Goal: Information Seeking & Learning: Check status

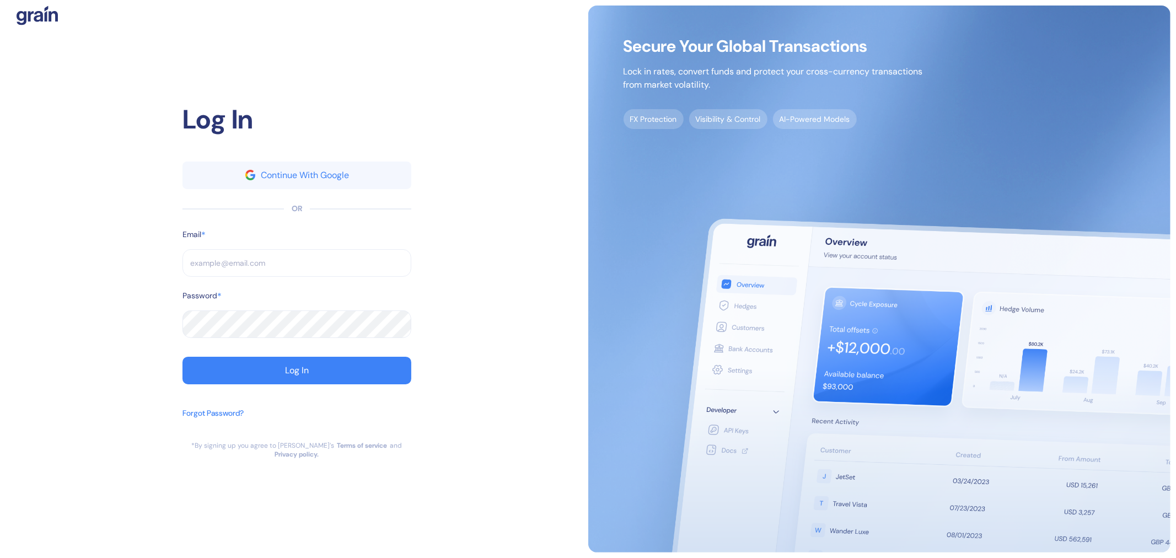
click at [246, 266] on input "text" at bounding box center [296, 263] width 229 height 28
paste input "[EMAIL_ADDRESS][DOMAIN_NAME]"
type input "[EMAIL_ADDRESS][DOMAIN_NAME]"
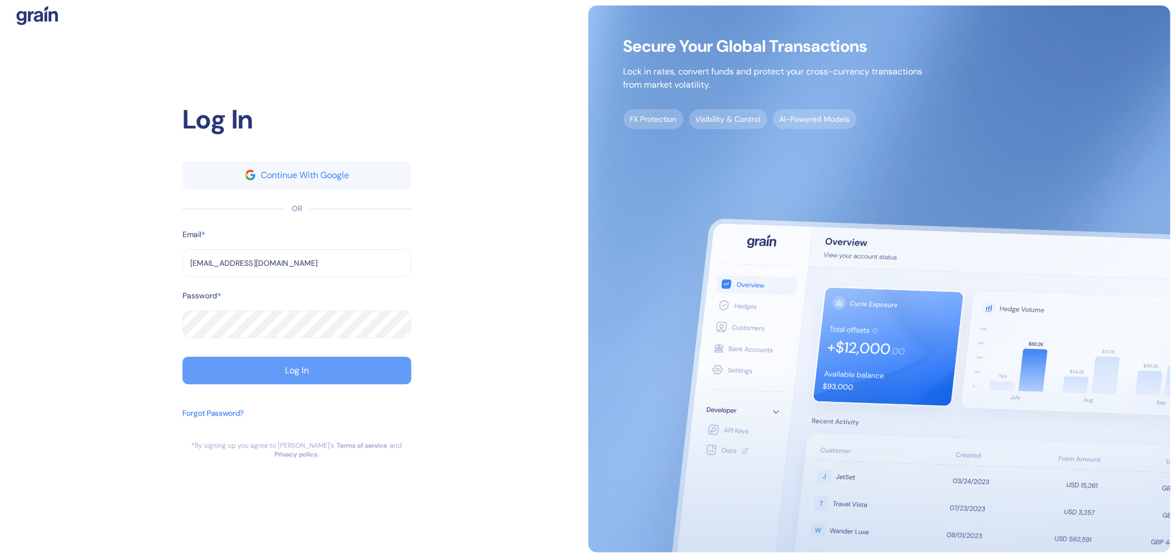
click at [368, 369] on button "Log In" at bounding box center [296, 371] width 229 height 28
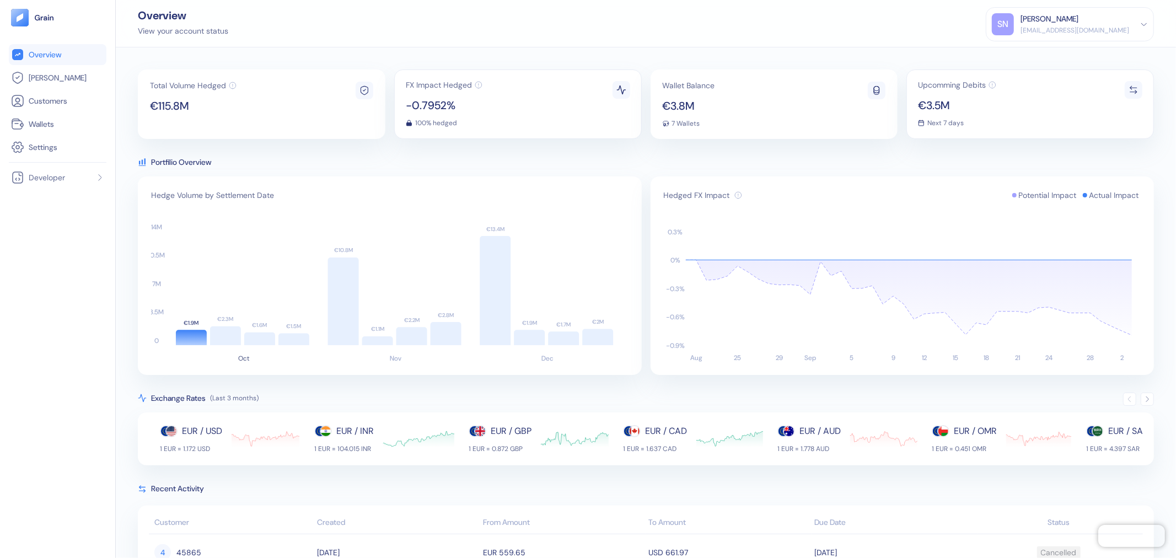
click at [993, 101] on div "Upcomming Debits €3.5M Next 7 days" at bounding box center [1030, 103] width 248 height 69
click at [1128, 89] on icon at bounding box center [1133, 90] width 10 height 10
click at [985, 128] on div "Upcomming Debits €3.5M Next 7 days" at bounding box center [1030, 103] width 248 height 69
click at [748, 122] on div "Wallet Balance €3.8M 7 Wallets" at bounding box center [774, 103] width 248 height 69
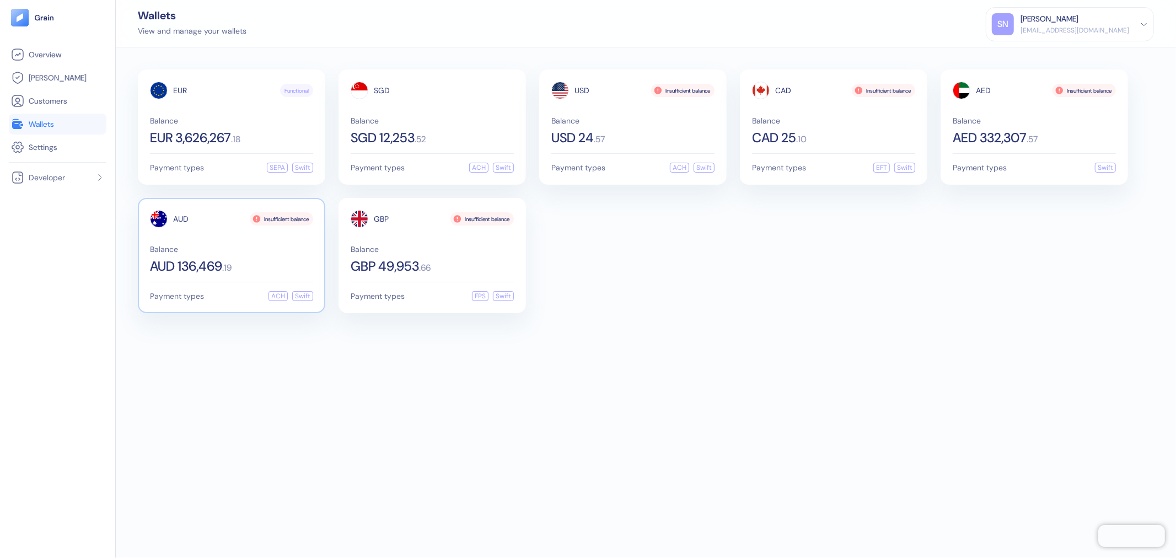
click at [276, 251] on div "Balance AUD 136,469 . 19" at bounding box center [231, 259] width 163 height 28
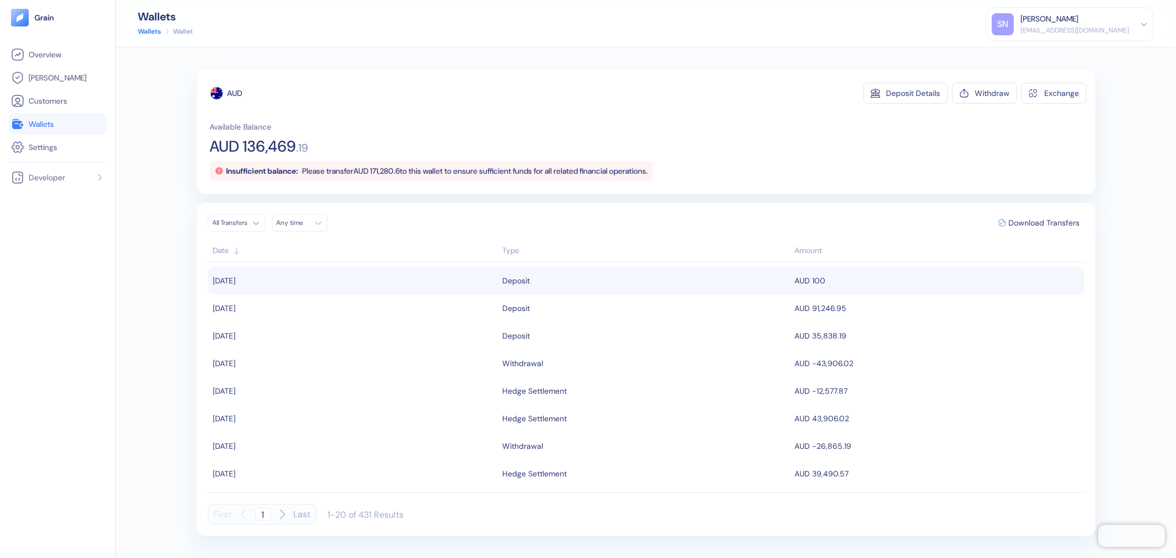
click at [438, 279] on td "[DATE]" at bounding box center [354, 281] width 292 height 28
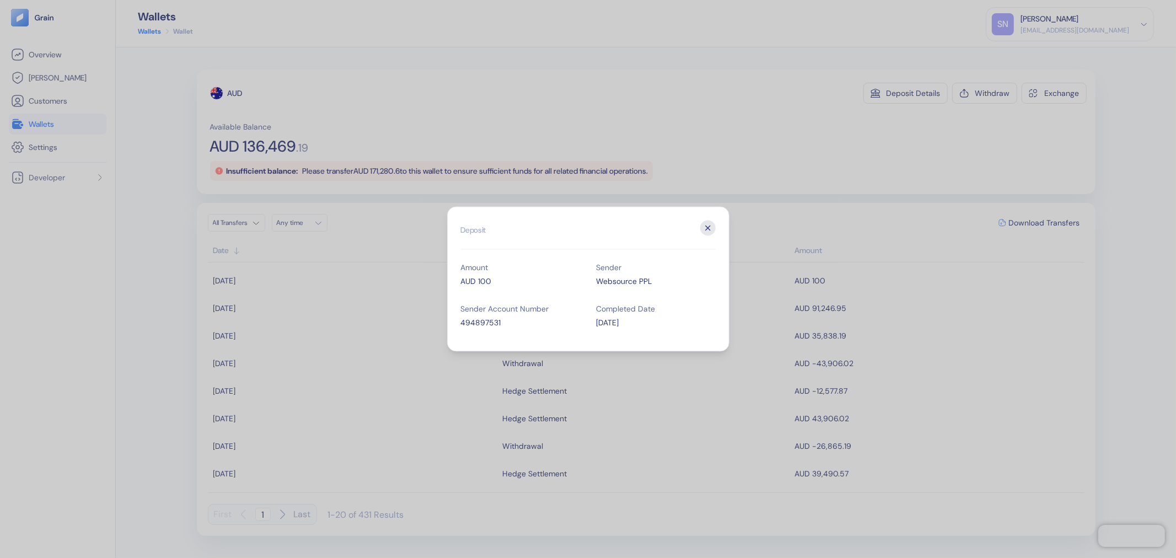
click at [710, 228] on icon "button" at bounding box center [707, 228] width 15 height 15
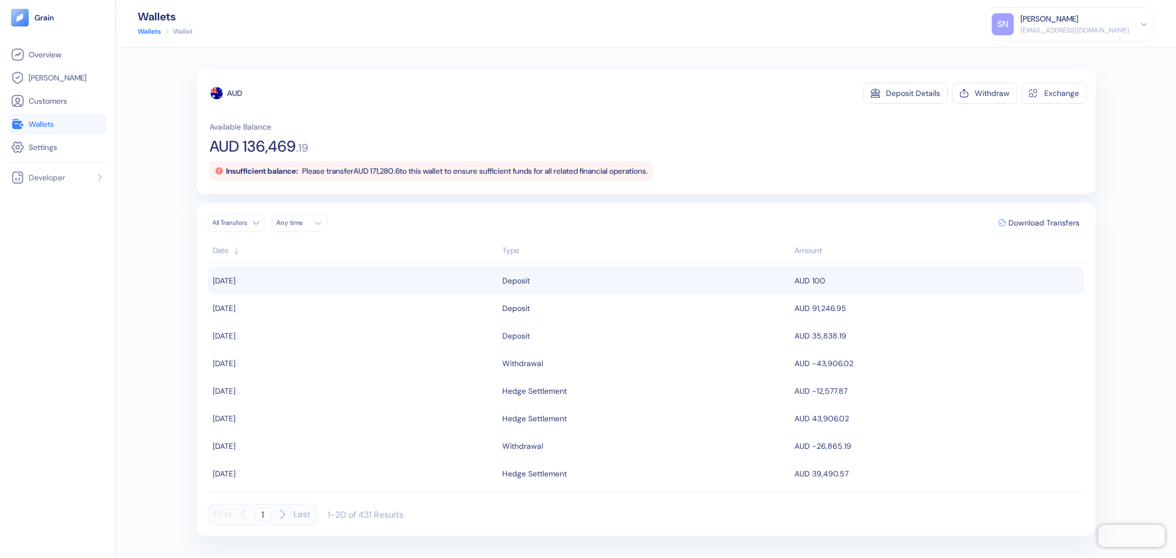
click at [642, 279] on div "Deposit" at bounding box center [646, 280] width 287 height 19
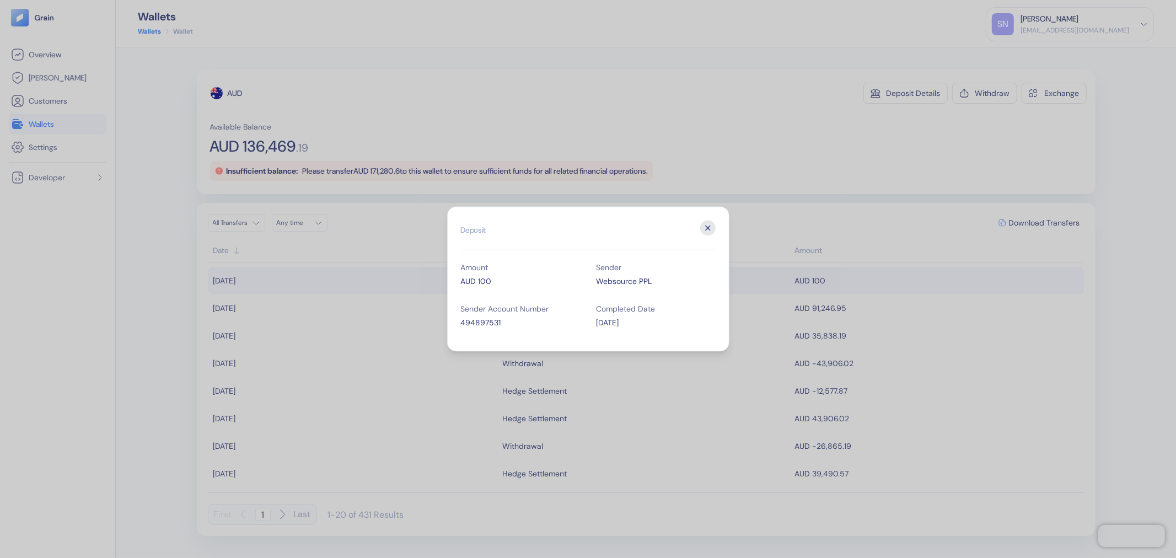
click at [709, 221] on icon "button" at bounding box center [707, 228] width 15 height 15
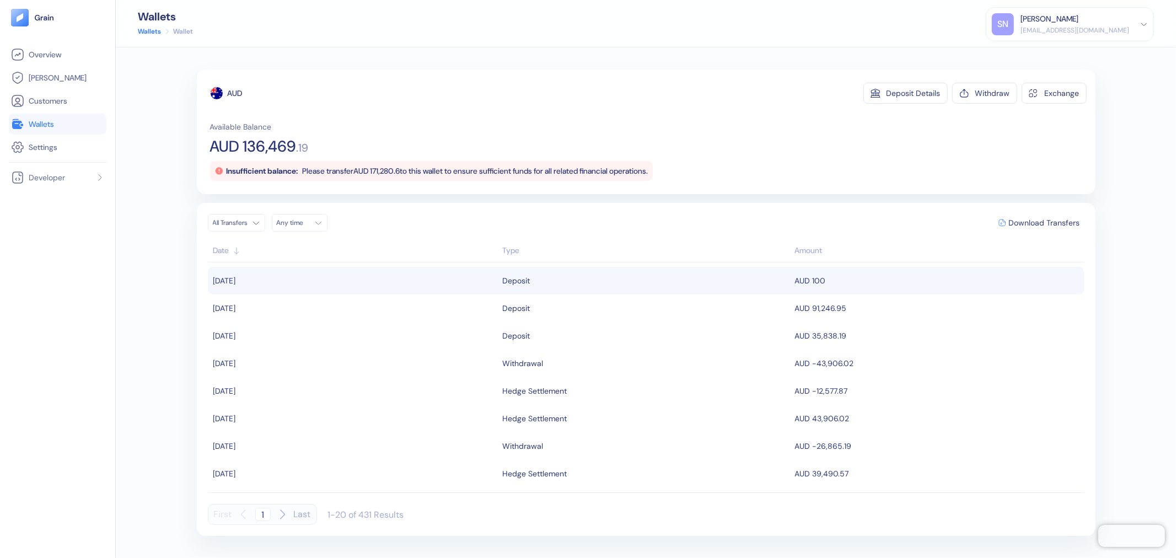
click at [574, 278] on div "Deposit" at bounding box center [646, 280] width 287 height 19
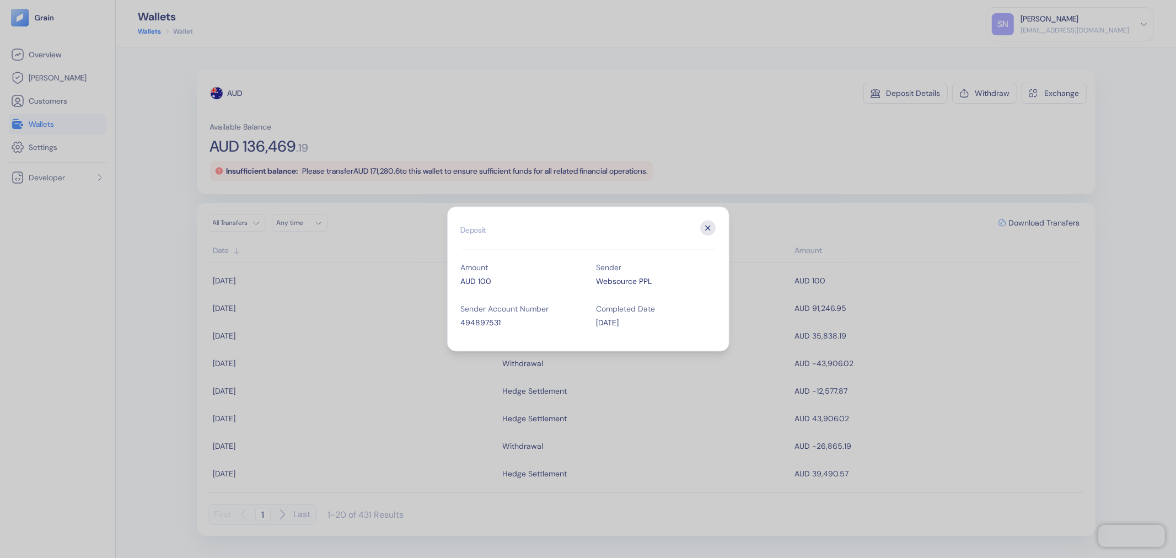
click at [709, 230] on icon "button" at bounding box center [707, 228] width 15 height 15
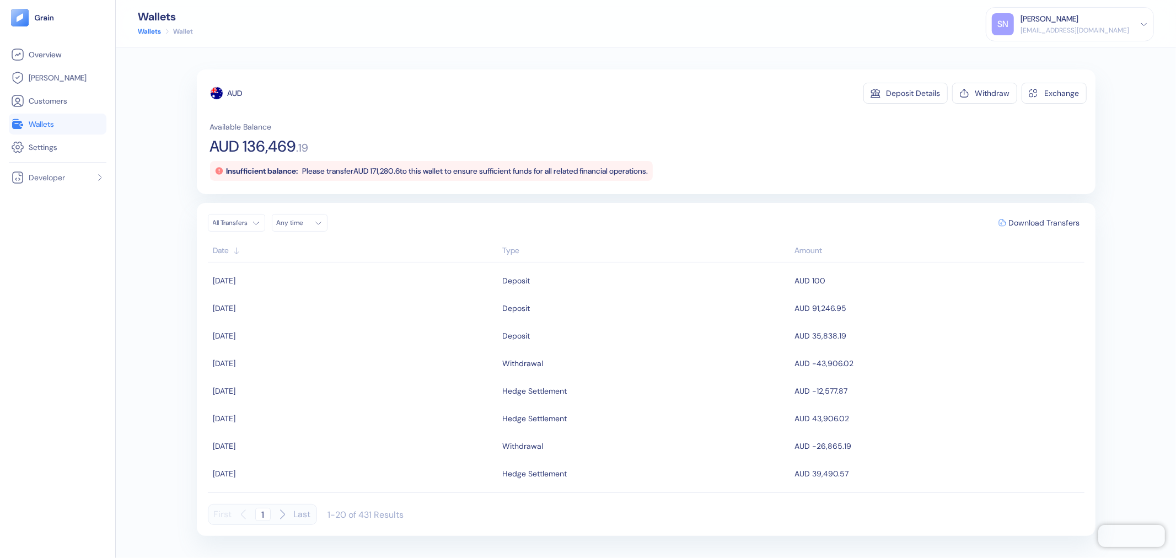
click at [76, 121] on link "Wallets" at bounding box center [57, 123] width 93 height 13
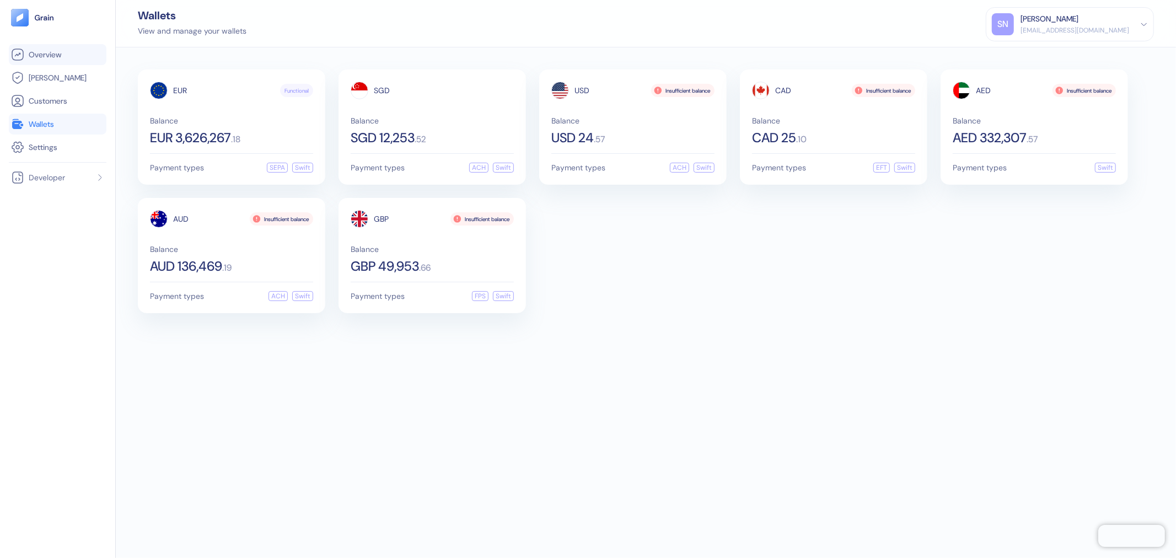
click at [42, 52] on span "Overview" at bounding box center [45, 54] width 33 height 11
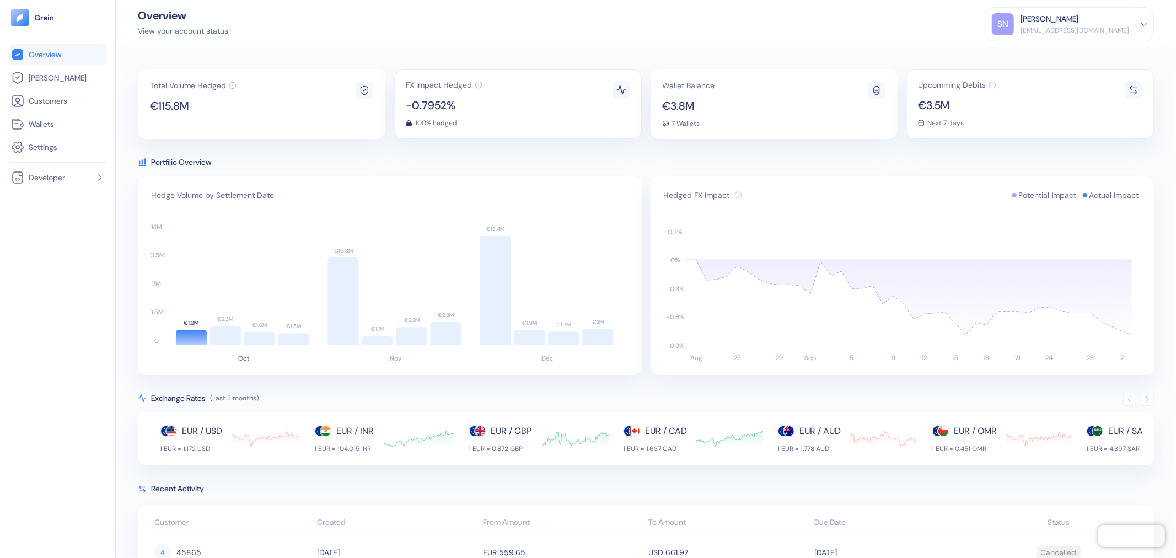
click at [1112, 196] on span "Actual Impact" at bounding box center [1114, 195] width 50 height 11
click at [1023, 195] on span "Potential Impact" at bounding box center [1047, 195] width 58 height 11
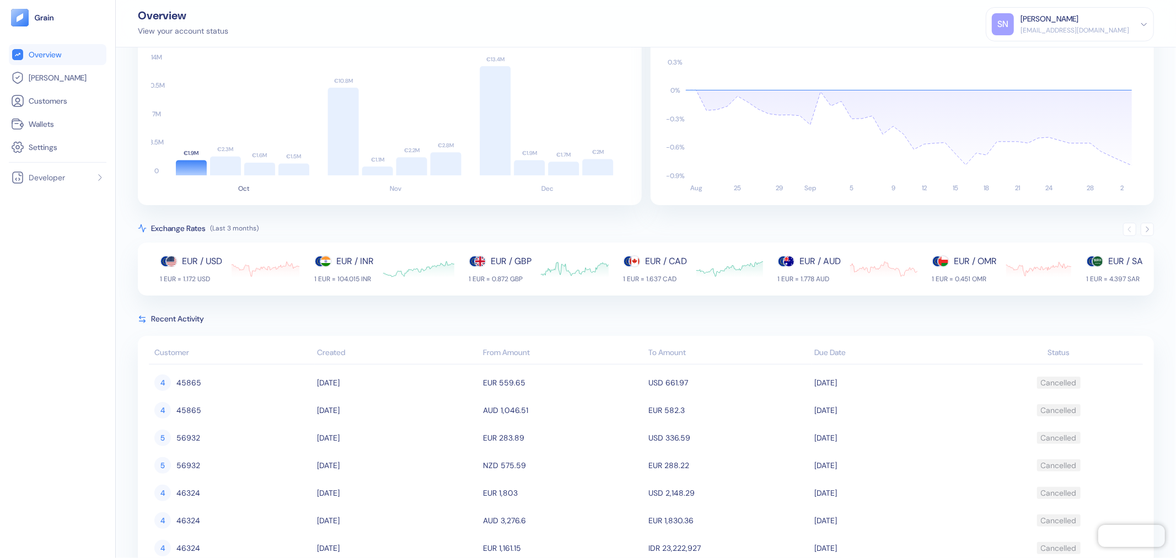
scroll to position [184, 0]
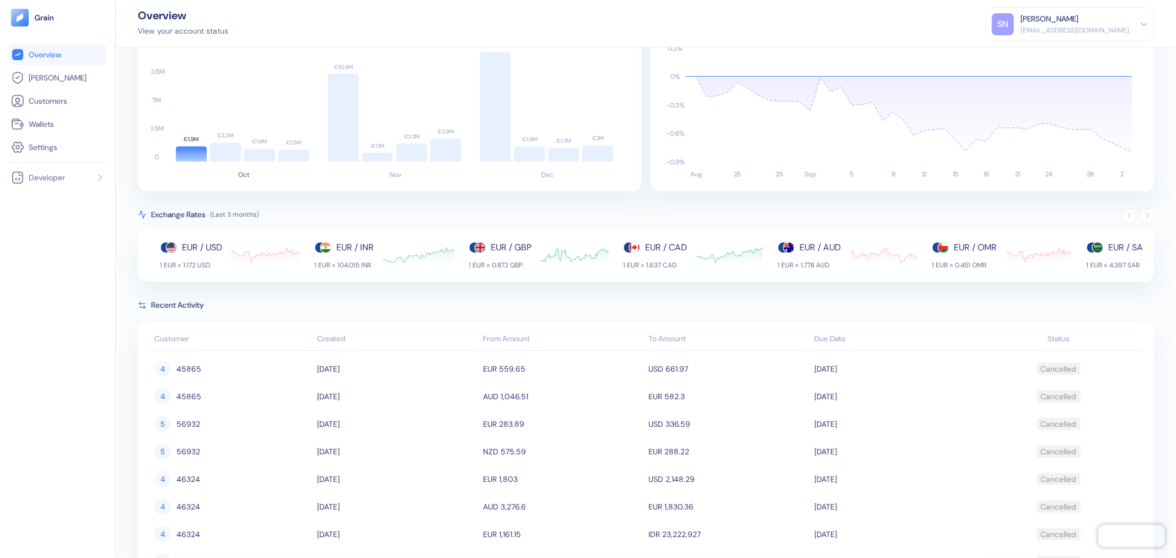
click at [1143, 214] on icon "button" at bounding box center [1147, 216] width 8 height 8
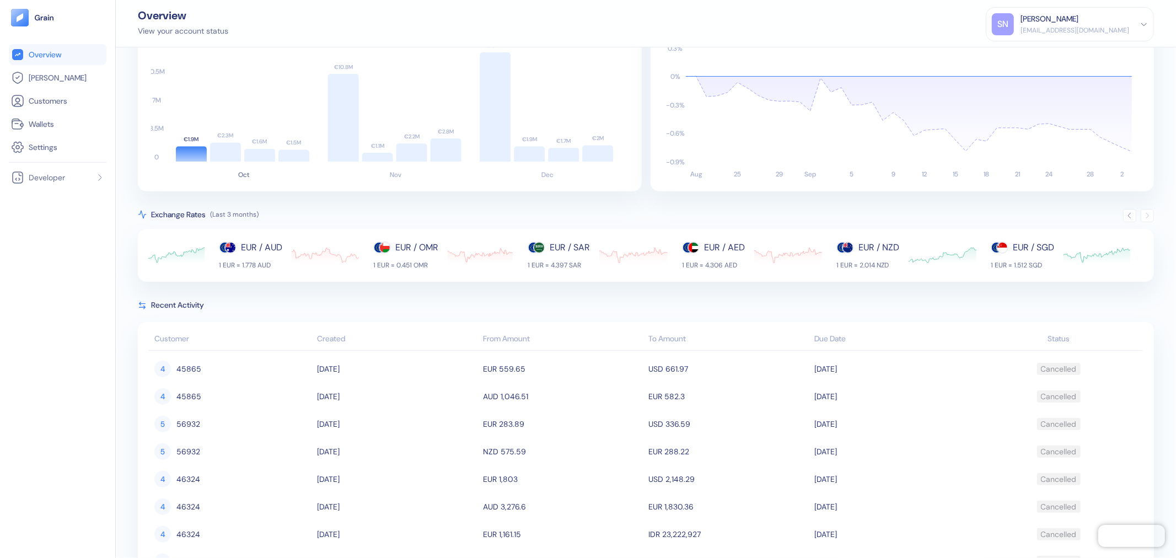
click at [1123, 214] on div at bounding box center [1129, 215] width 13 height 13
click at [1126, 214] on icon "button" at bounding box center [1130, 216] width 8 height 8
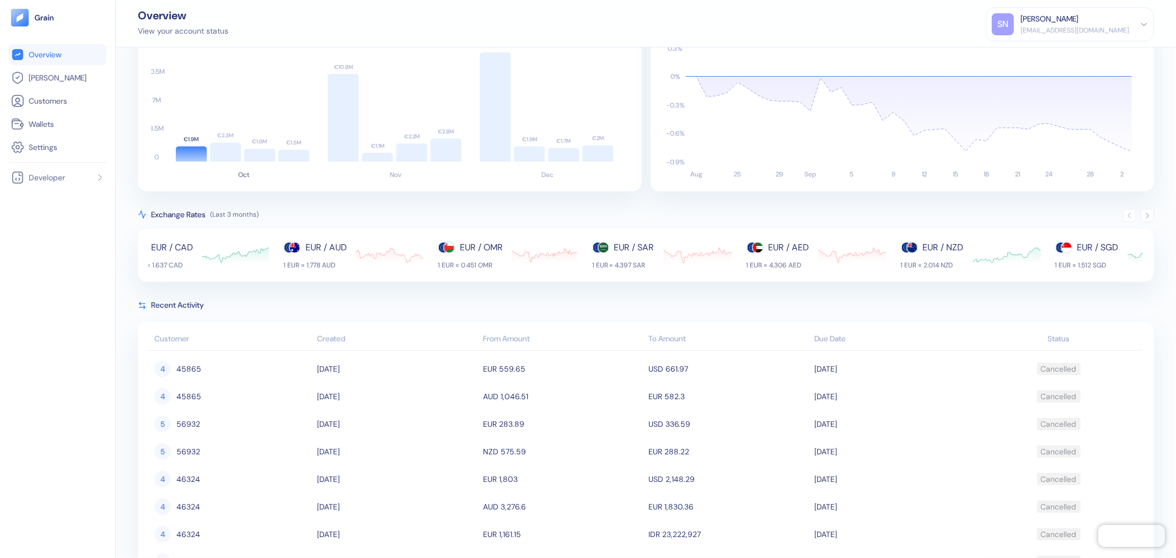
click at [1126, 214] on icon "button" at bounding box center [1130, 216] width 8 height 8
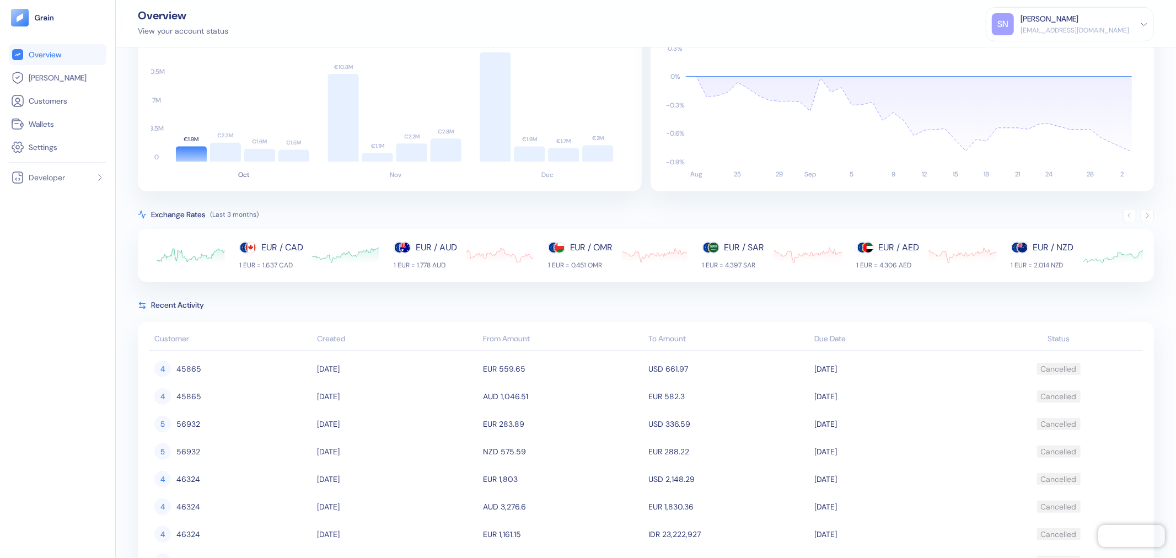
click at [1126, 214] on icon "button" at bounding box center [1130, 216] width 8 height 8
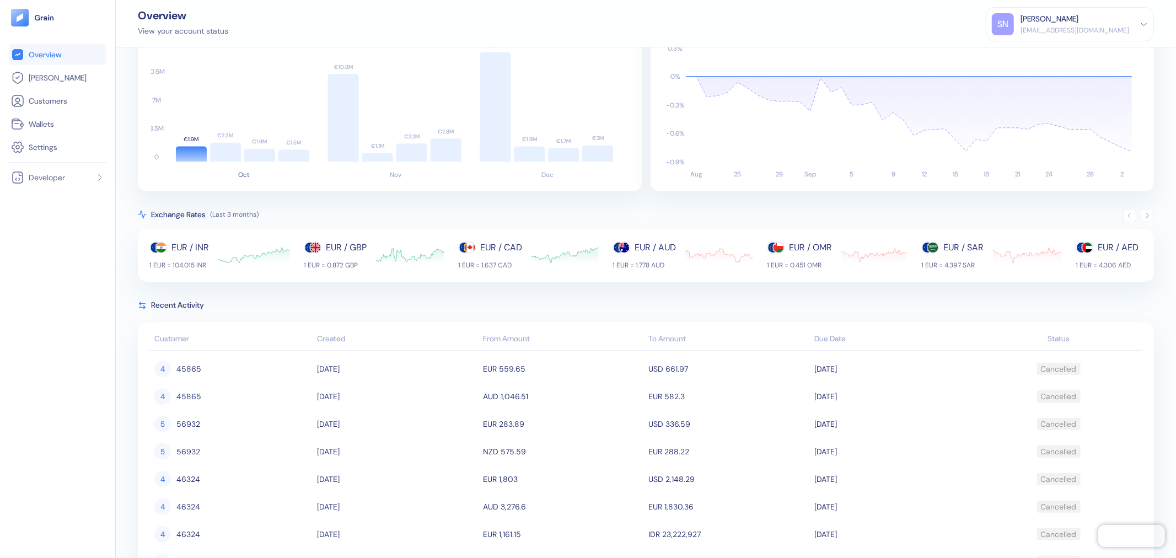
click at [1126, 214] on icon "button" at bounding box center [1130, 216] width 8 height 8
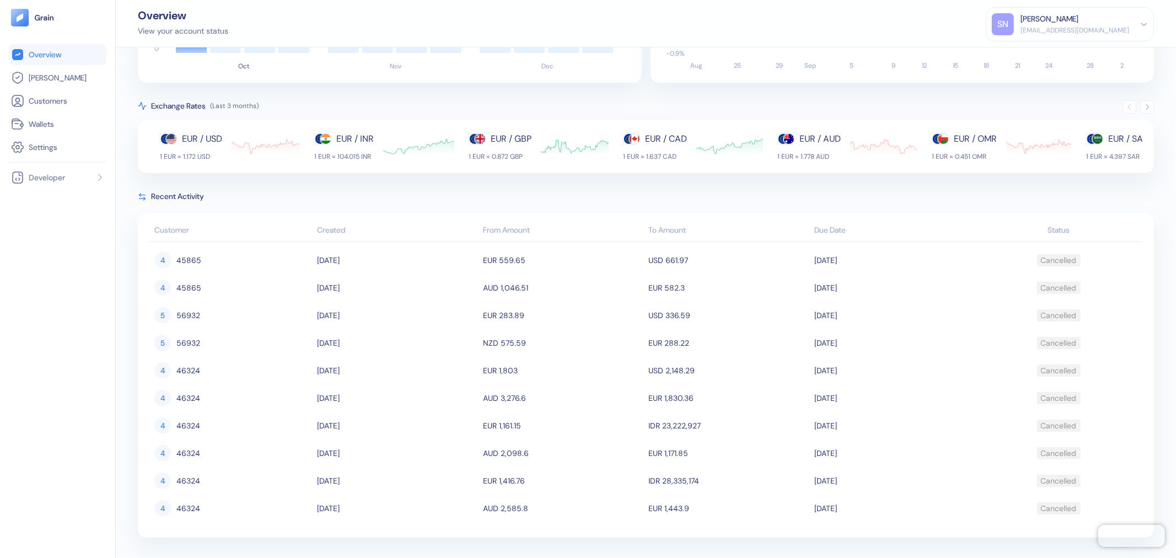
scroll to position [0, 0]
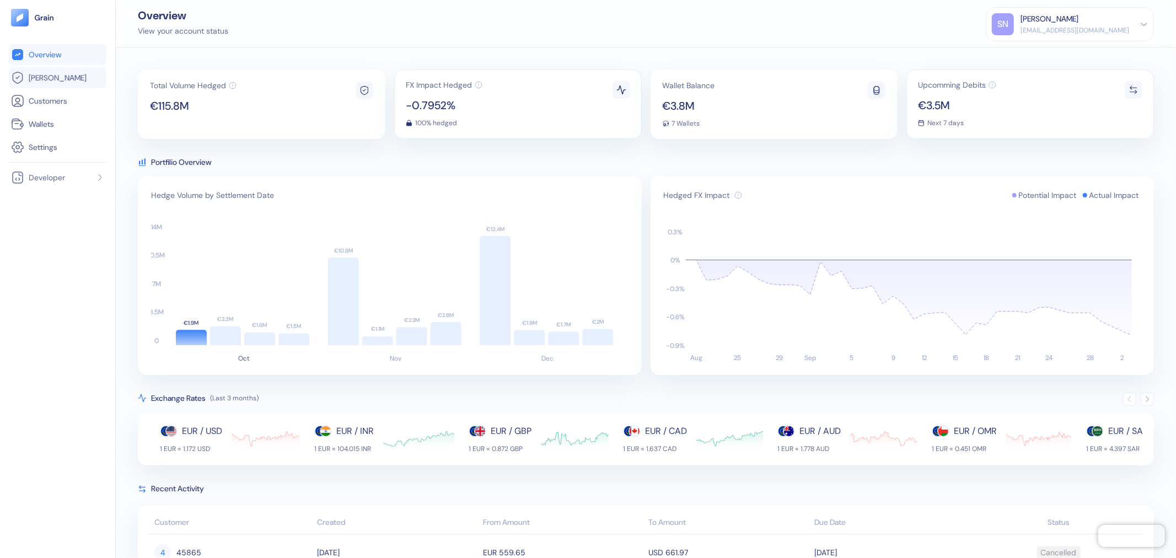
click at [76, 80] on link "[PERSON_NAME]" at bounding box center [57, 77] width 93 height 13
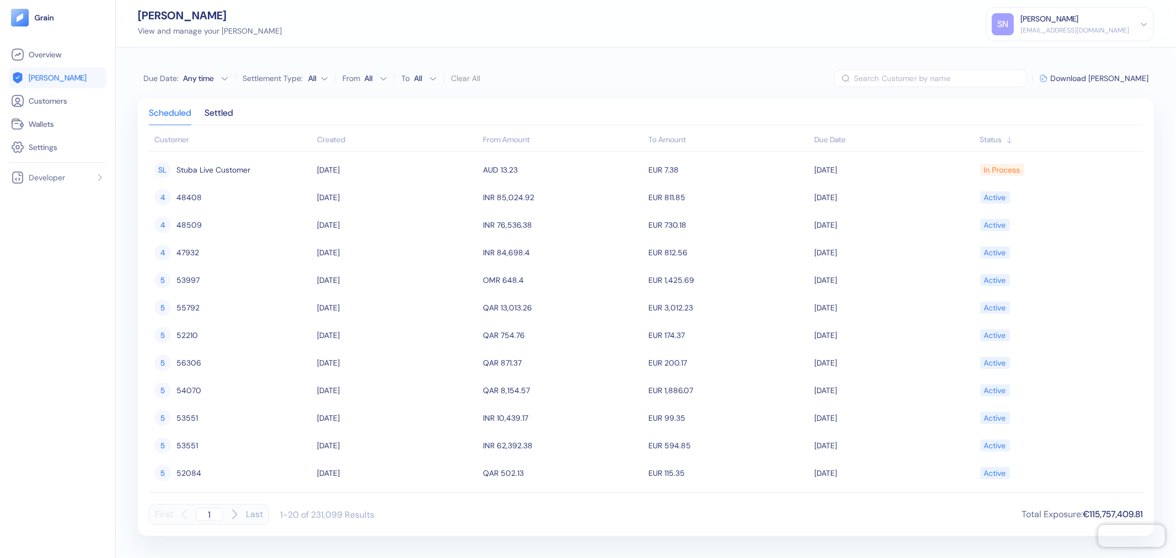
click at [335, 137] on div "Created" at bounding box center [398, 140] width 160 height 12
click at [342, 138] on div "Created" at bounding box center [398, 140] width 160 height 12
click at [42, 52] on span "Overview" at bounding box center [45, 54] width 33 height 11
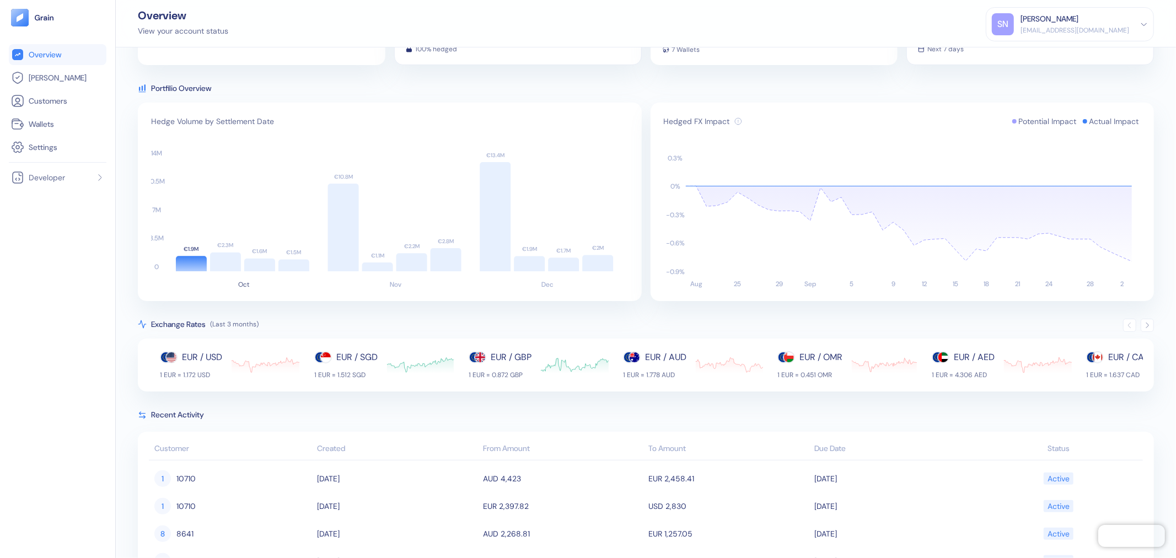
scroll to position [184, 0]
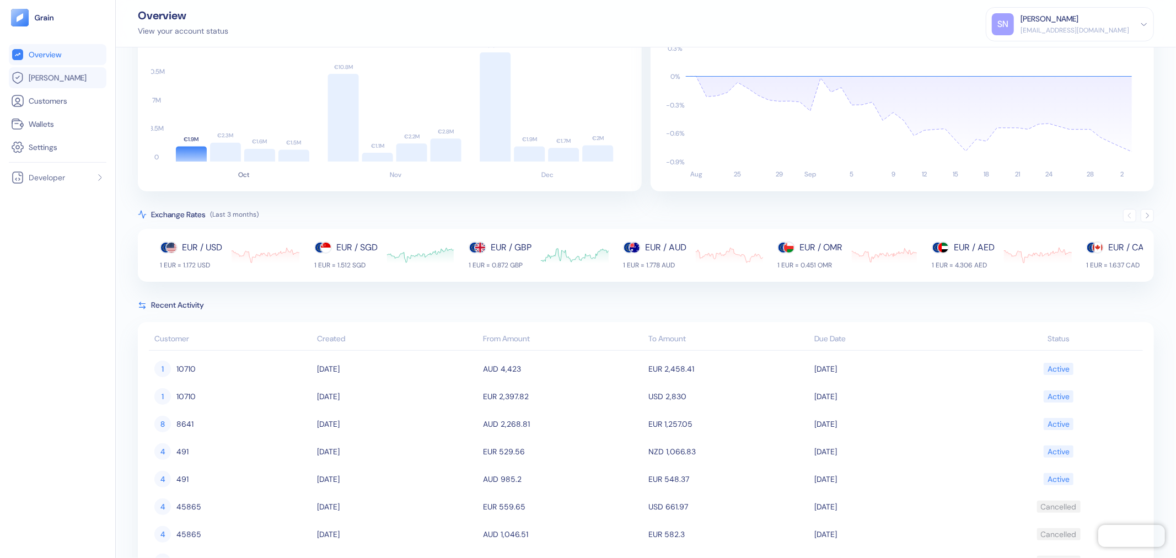
click at [70, 79] on link "[PERSON_NAME]" at bounding box center [57, 77] width 93 height 13
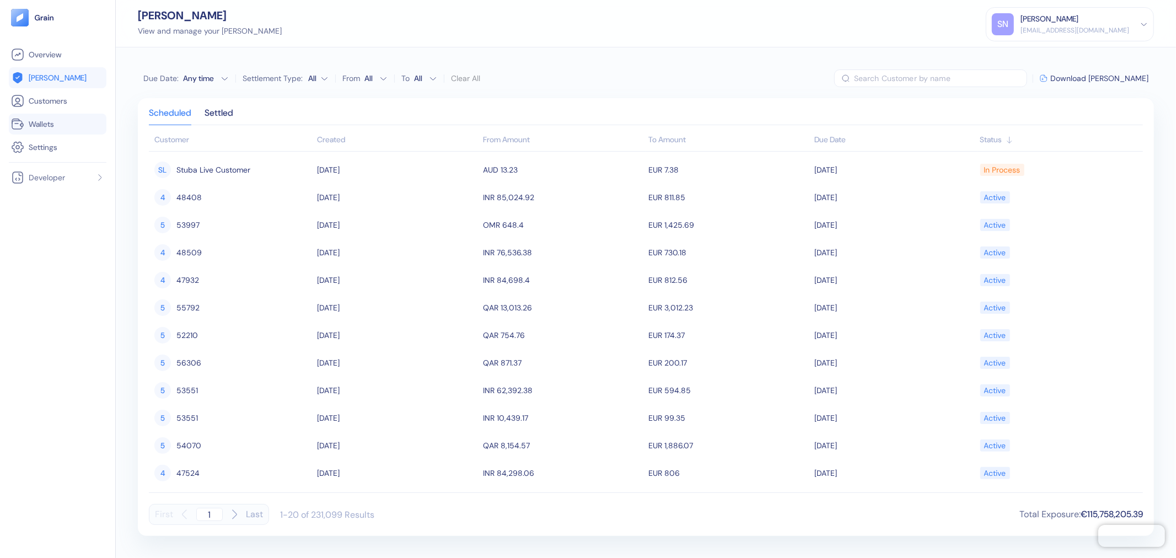
click at [51, 124] on span "Wallets" at bounding box center [41, 124] width 25 height 11
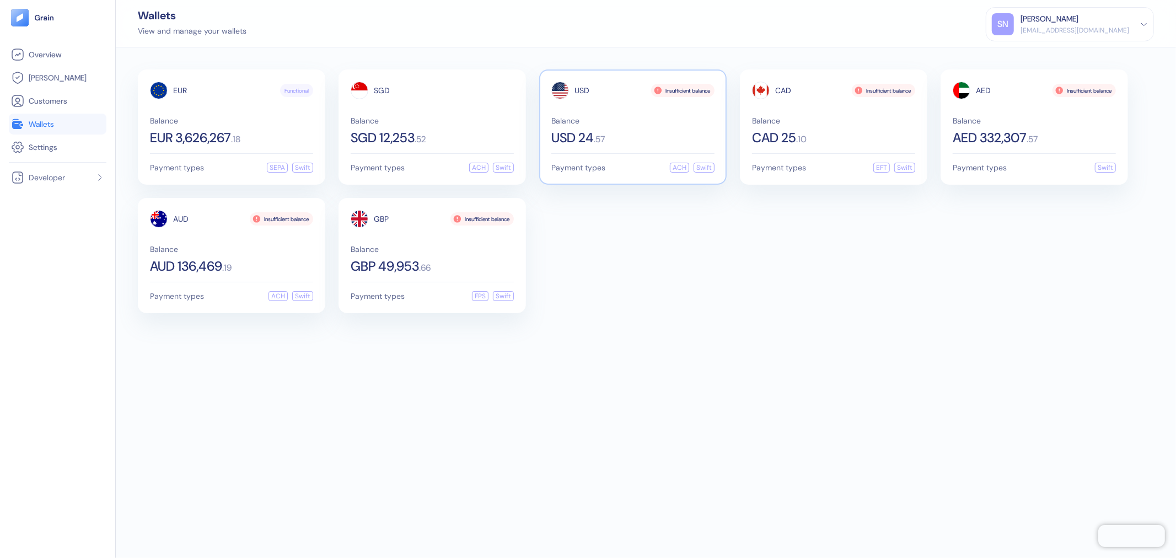
click at [660, 139] on div "USD 24 . 57" at bounding box center [632, 137] width 163 height 13
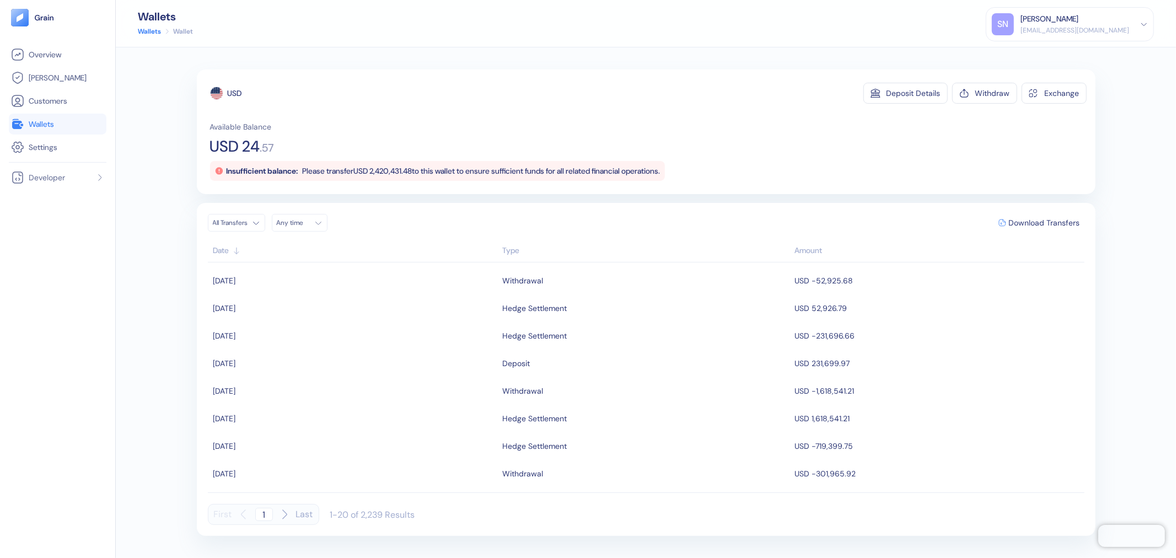
click at [67, 128] on link "Wallets" at bounding box center [57, 123] width 93 height 13
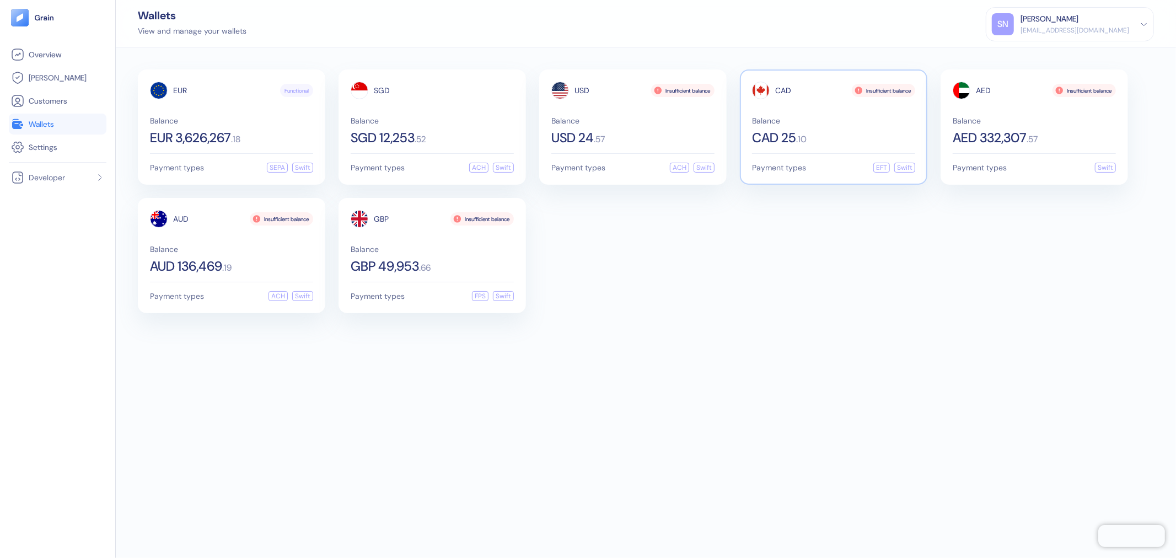
click at [856, 132] on div "CAD 25 . 10" at bounding box center [833, 137] width 163 height 13
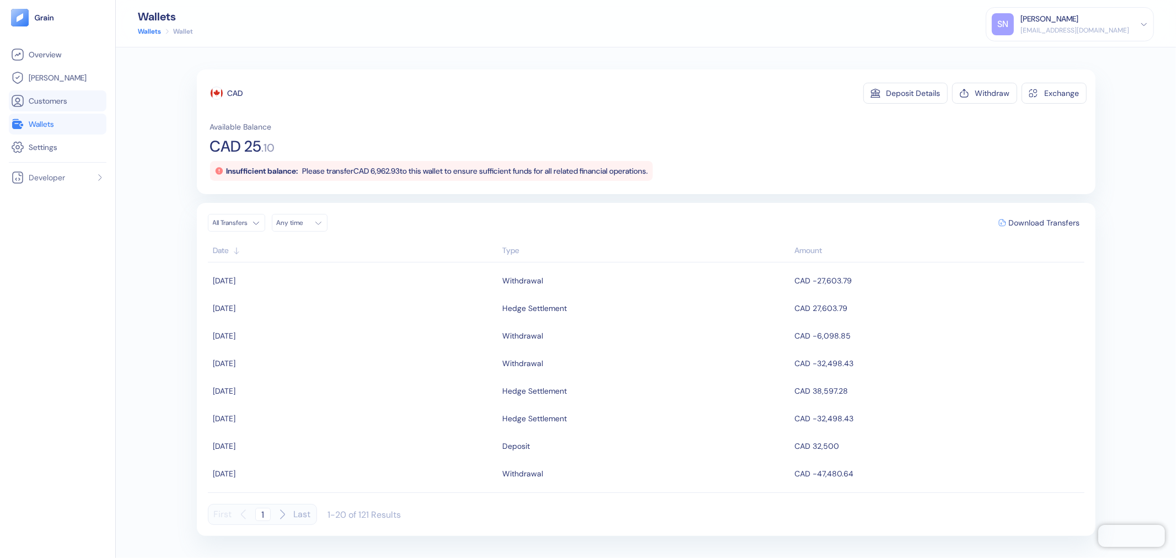
drag, startPoint x: 72, startPoint y: 124, endPoint x: 88, endPoint y: 111, distance: 21.2
click at [72, 124] on link "Wallets" at bounding box center [57, 123] width 93 height 13
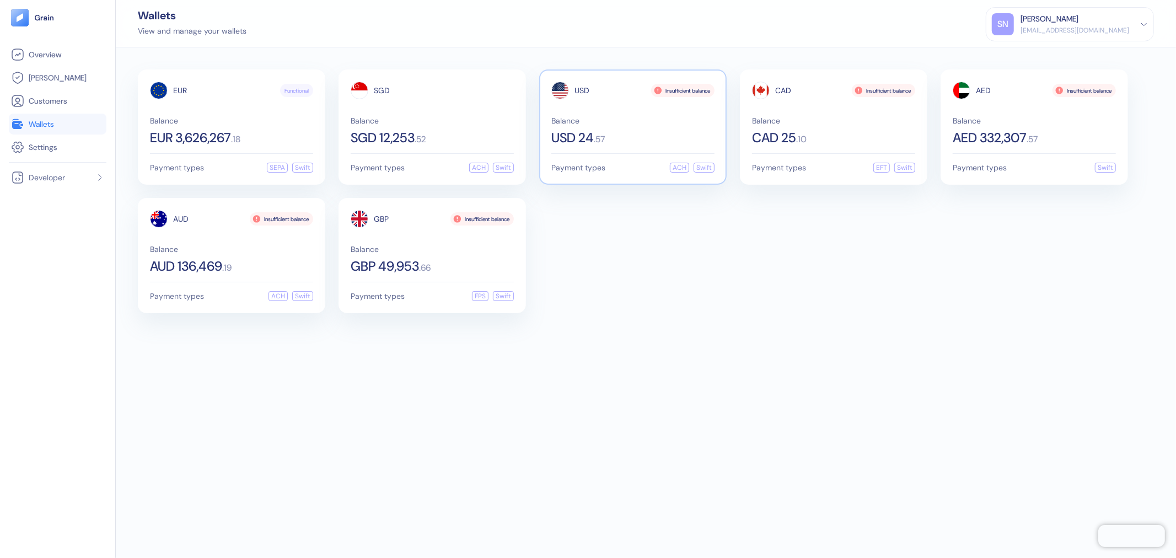
click at [665, 117] on span "Balance" at bounding box center [632, 121] width 163 height 8
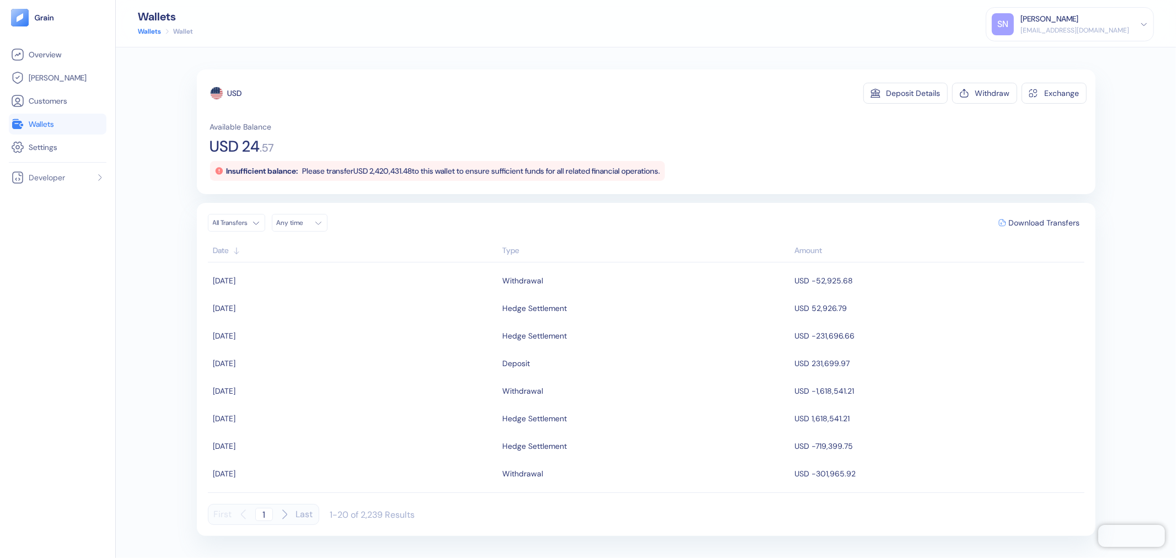
click at [404, 173] on span "Please transfer USD 2,420,431.48 to this wallet to ensure sufficient funds for …" at bounding box center [482, 171] width 358 height 10
click at [370, 177] on div "Insufficient balance: Please transfer USD 2,420,431.48 to this wallet to ensure…" at bounding box center [437, 171] width 455 height 20
click at [73, 80] on link "[PERSON_NAME]" at bounding box center [57, 77] width 93 height 13
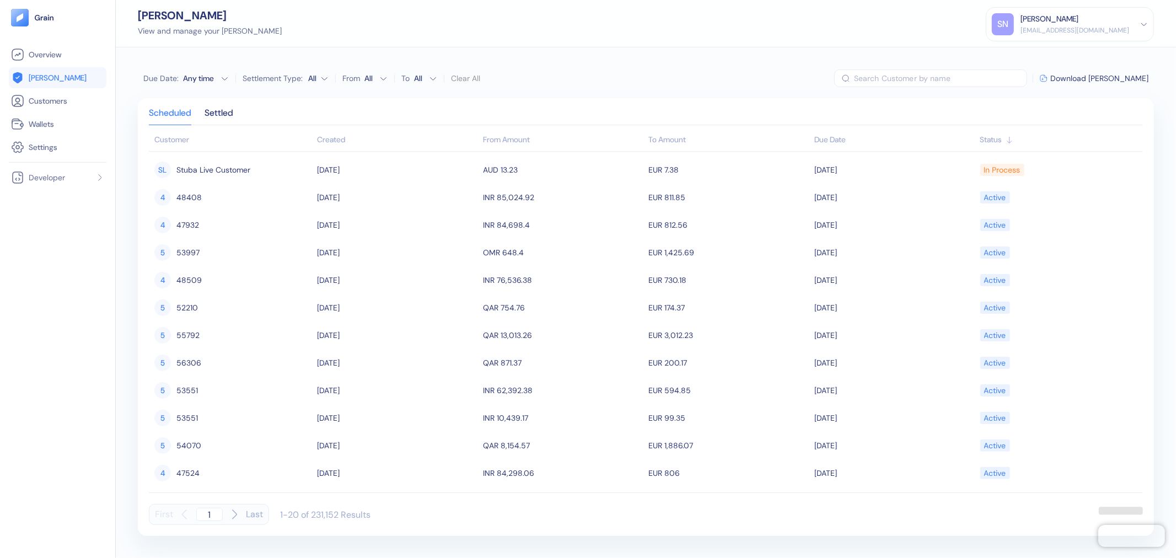
click at [207, 81] on div "Any time" at bounding box center [199, 78] width 33 height 11
click at [181, 128] on button "1" at bounding box center [182, 131] width 13 height 13
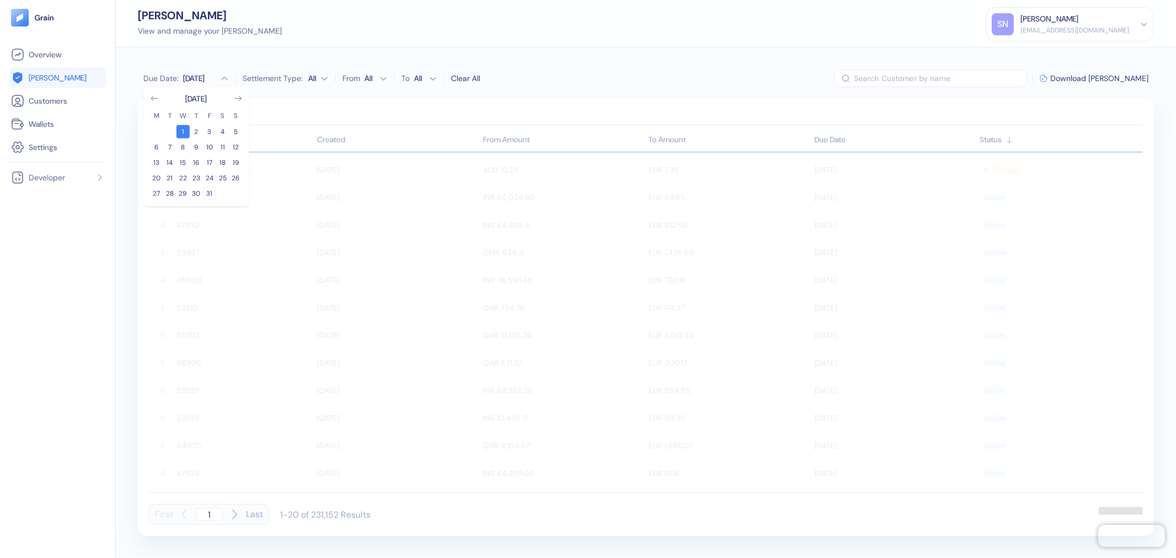
click at [211, 194] on button "31" at bounding box center [209, 193] width 13 height 13
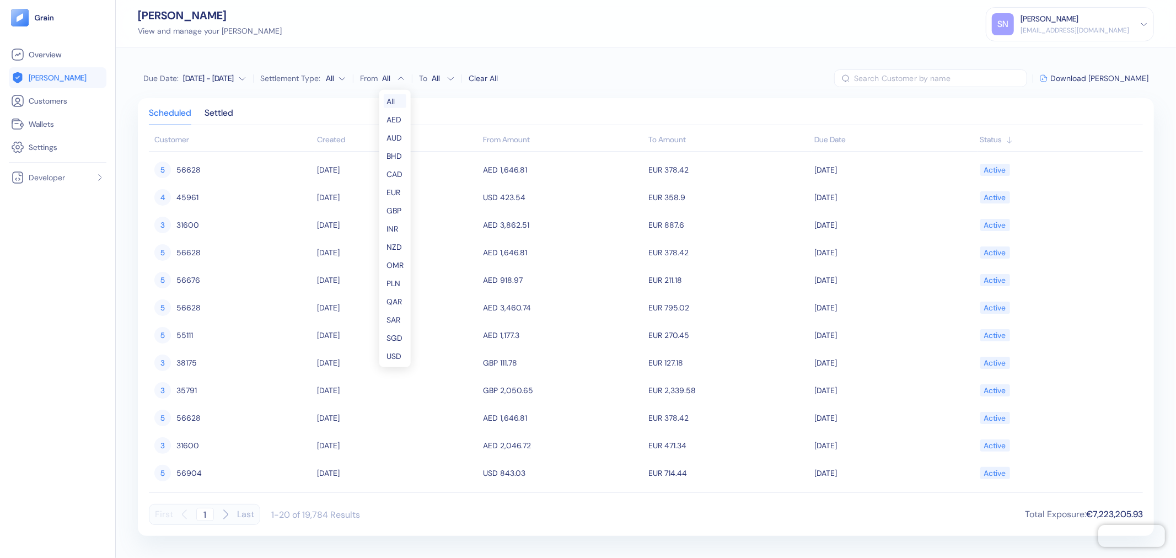
click at [381, 80] on html "Pingdom Check: App Online Overview [PERSON_NAME] Customers Wallets Settings Dev…" at bounding box center [588, 279] width 1176 height 558
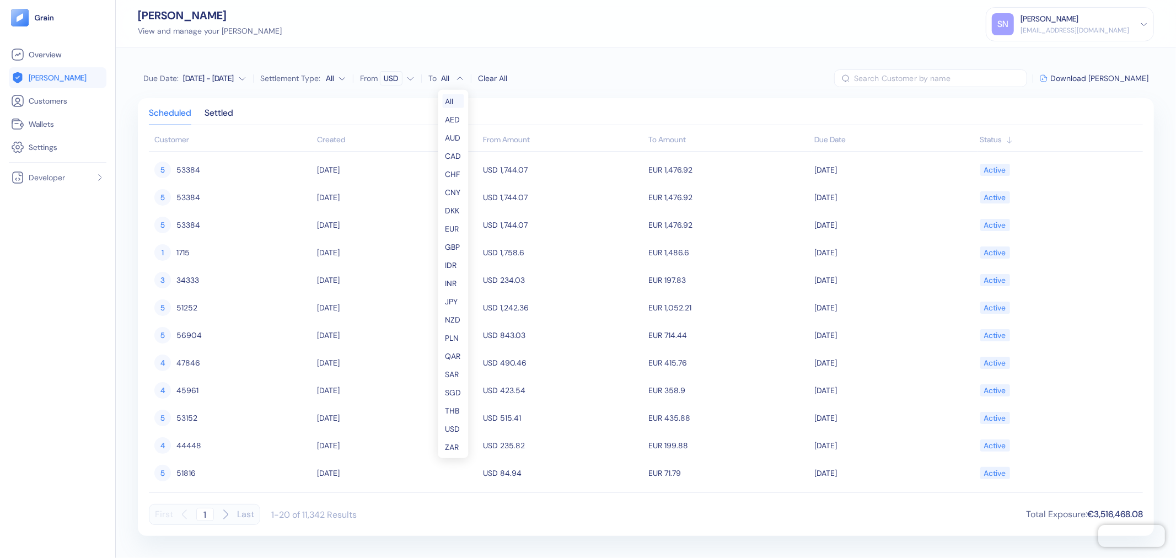
click at [441, 81] on html "Pingdom Check: App Online Overview [PERSON_NAME] Customers Wallets Settings Dev…" at bounding box center [588, 279] width 1176 height 558
click at [570, 74] on html "Pingdom Check: App Online Overview [PERSON_NAME] Customers Wallets Settings Dev…" at bounding box center [588, 279] width 1176 height 558
click at [1117, 80] on span "Download [PERSON_NAME]" at bounding box center [1099, 78] width 98 height 8
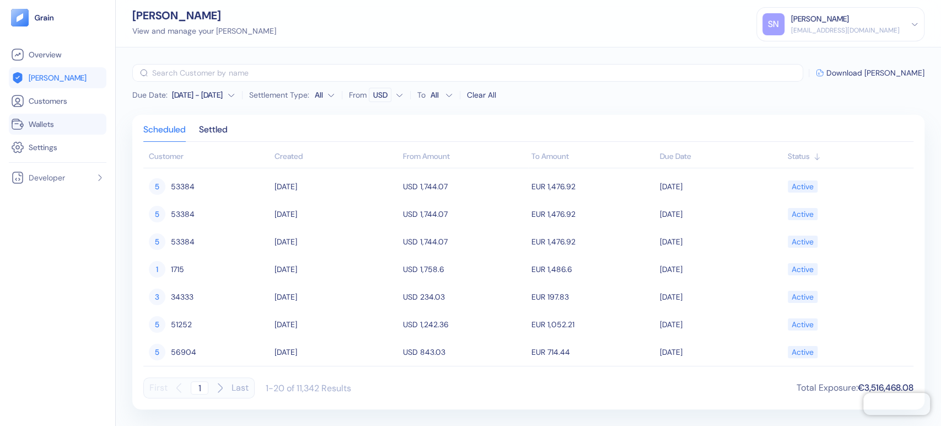
click at [47, 122] on span "Wallets" at bounding box center [41, 124] width 25 height 11
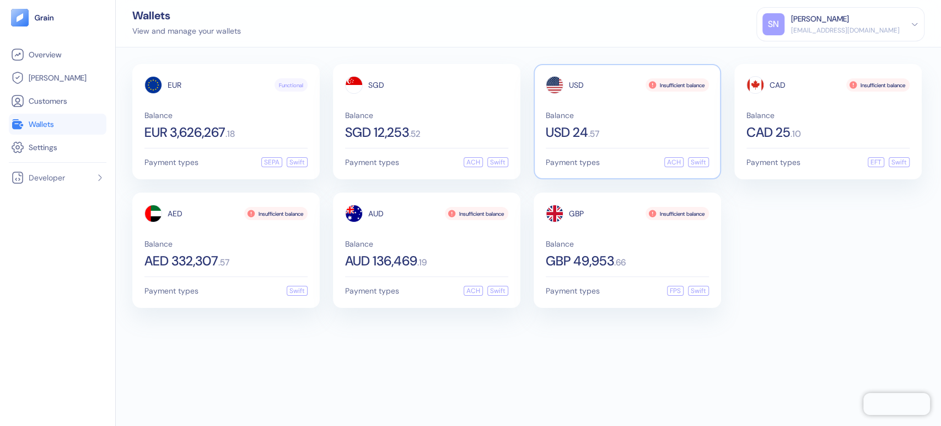
click at [644, 111] on span "Balance" at bounding box center [627, 115] width 163 height 8
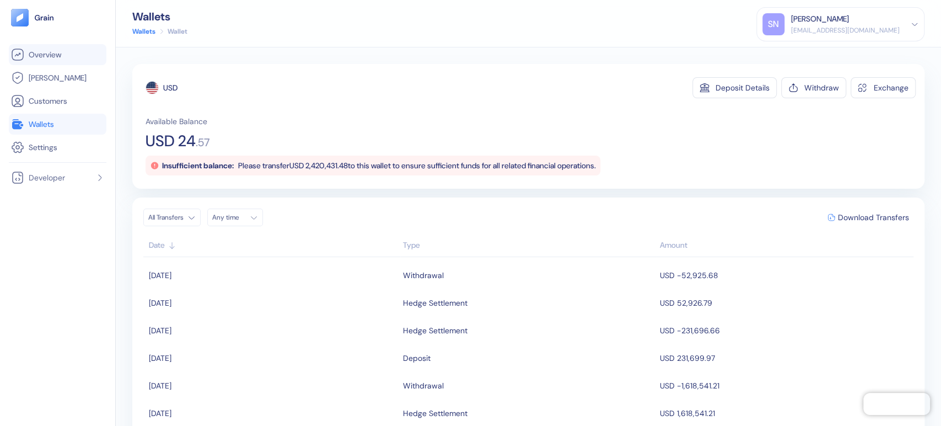
click at [42, 61] on link "Overview" at bounding box center [57, 54] width 93 height 13
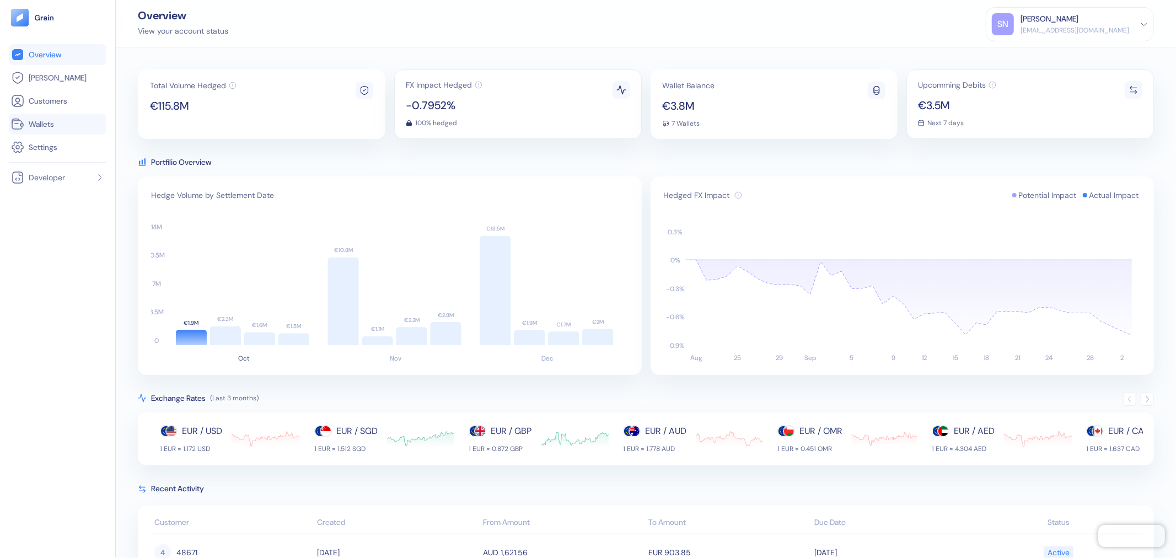
click at [84, 118] on link "Wallets" at bounding box center [57, 123] width 93 height 13
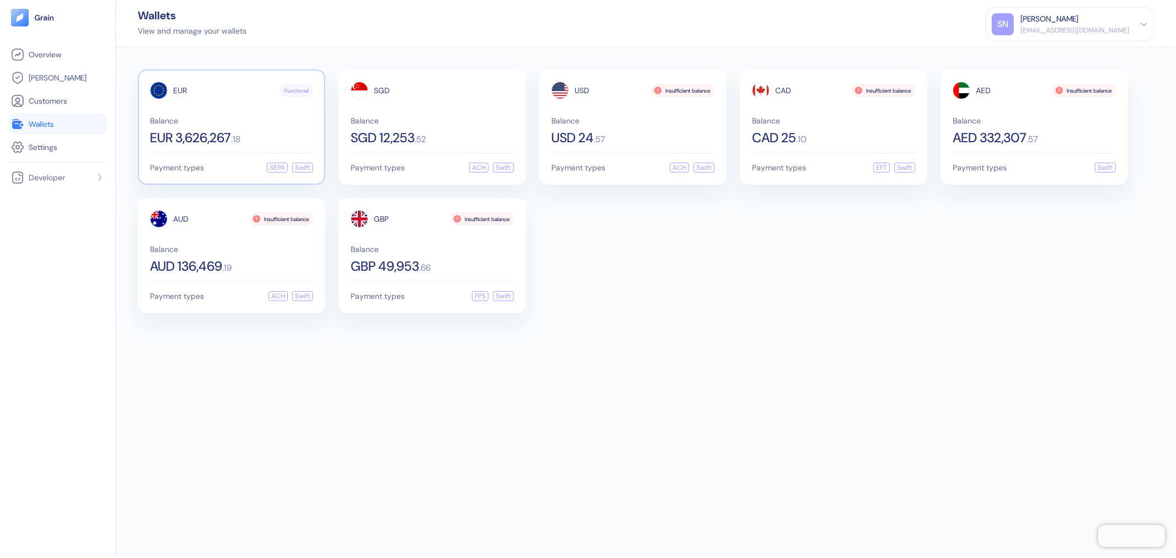
click at [255, 118] on span "Balance" at bounding box center [231, 121] width 163 height 8
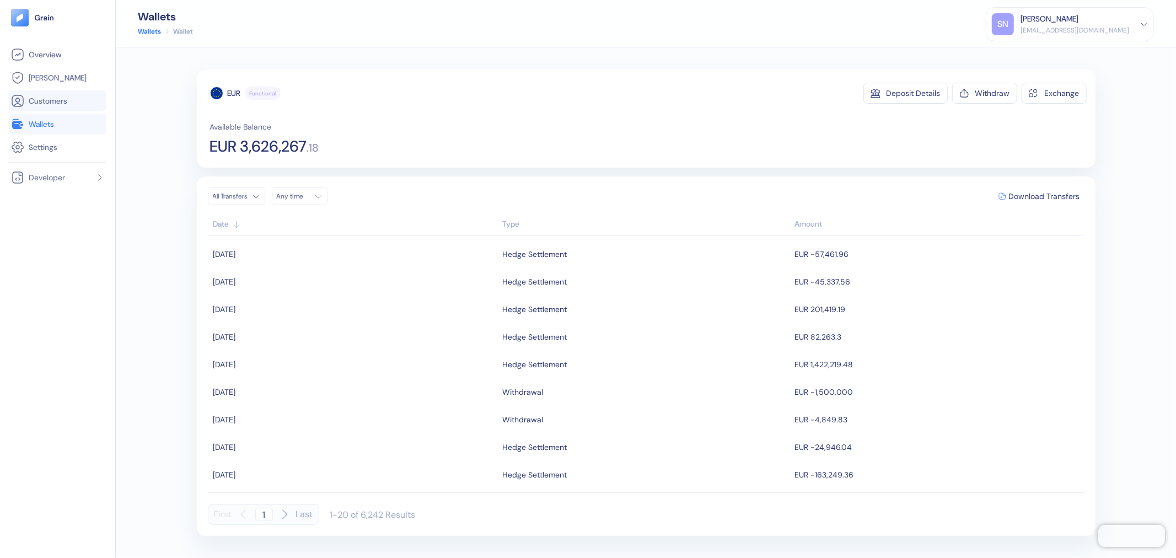
click at [43, 103] on span "Customers" at bounding box center [48, 100] width 39 height 11
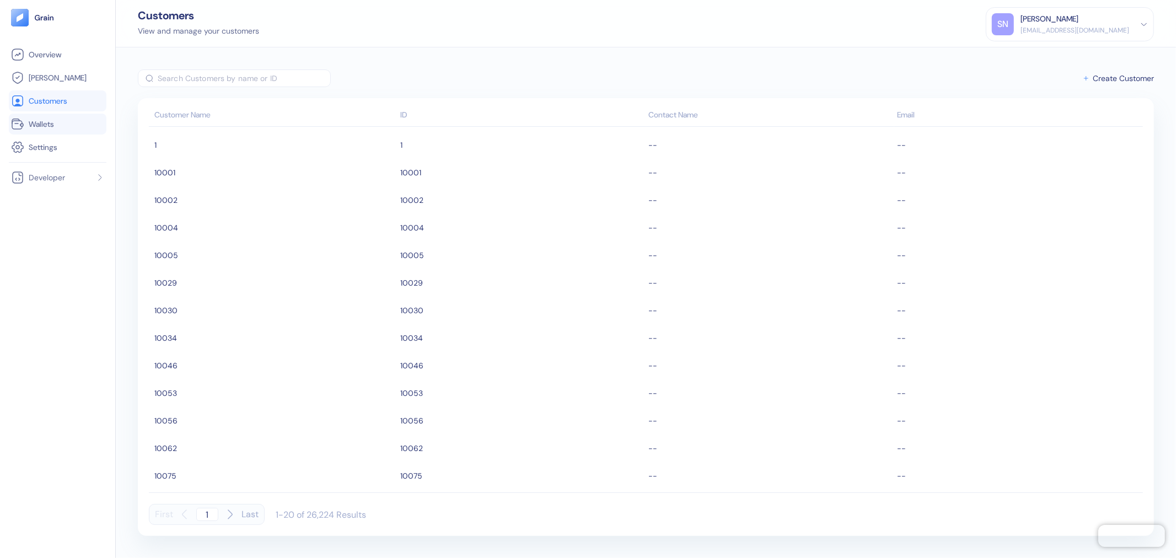
click at [51, 119] on span "Wallets" at bounding box center [41, 124] width 25 height 11
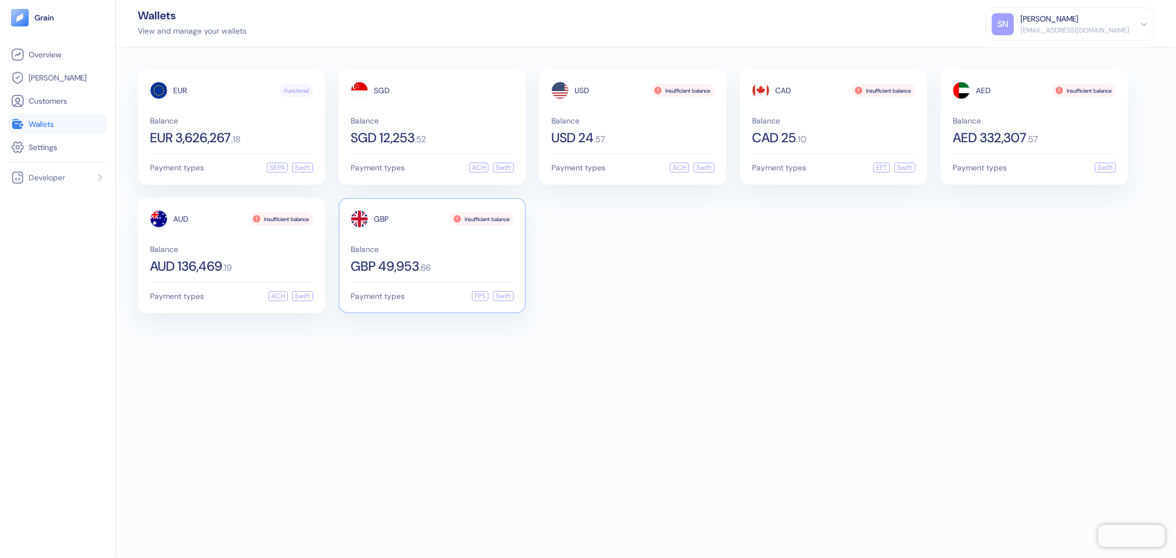
click at [441, 243] on div "GBP Insufficient balance Balance GBP 49,953 . 66" at bounding box center [432, 241] width 163 height 63
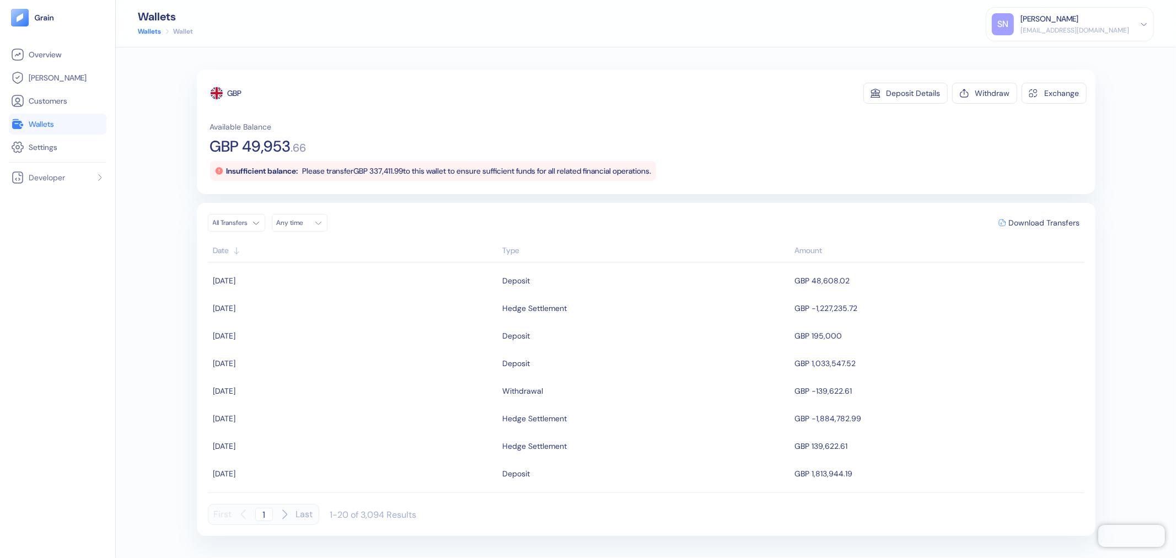
click at [46, 125] on span "Wallets" at bounding box center [41, 124] width 25 height 11
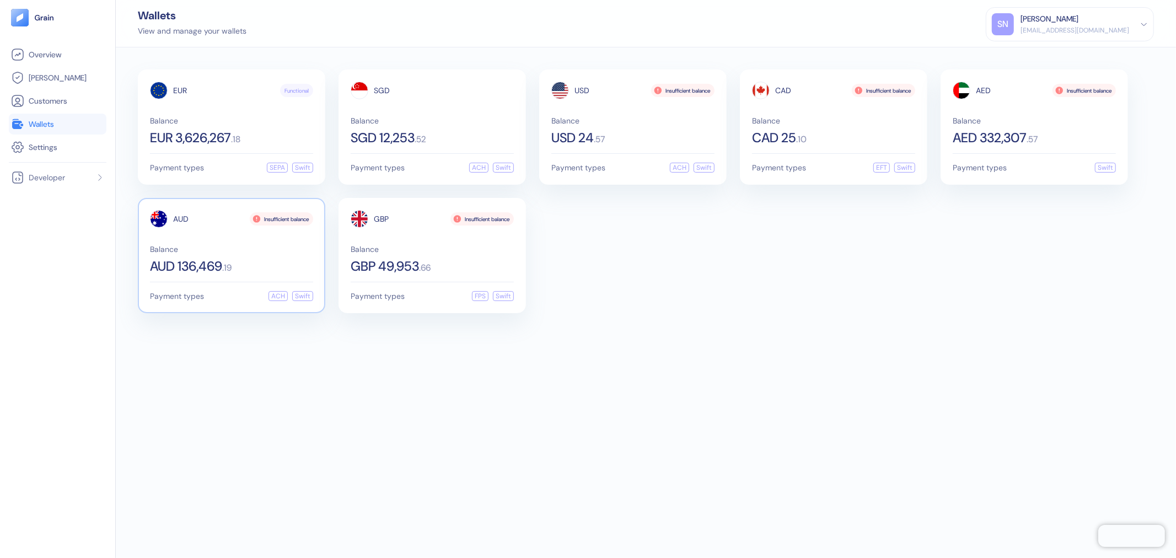
click at [257, 266] on div "AUD 136,469 . 19" at bounding box center [231, 266] width 163 height 13
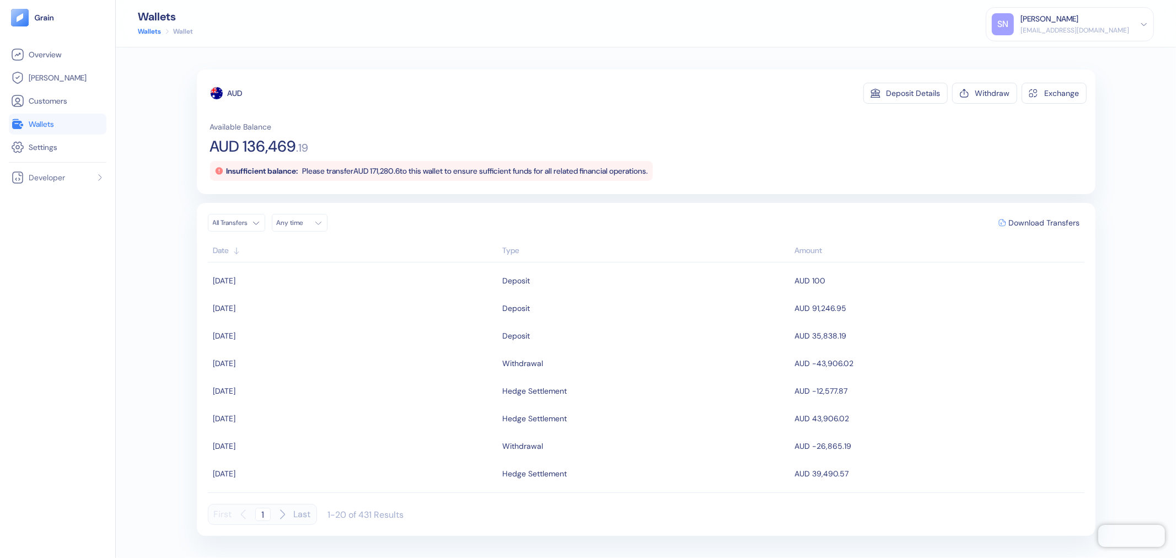
click at [56, 125] on link "Wallets" at bounding box center [57, 123] width 93 height 13
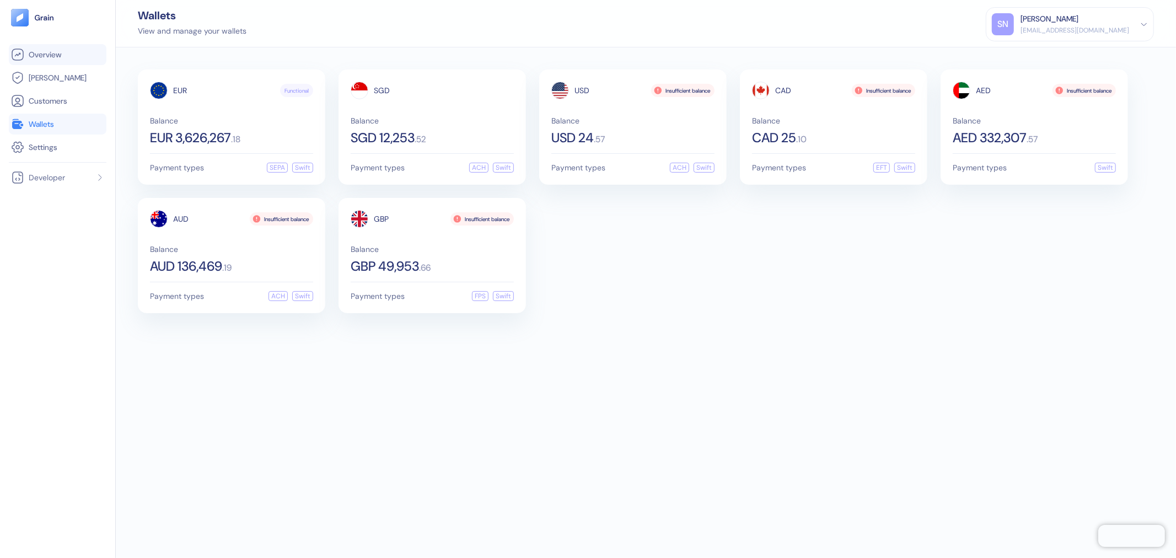
click at [56, 46] on li "Overview" at bounding box center [58, 54] width 98 height 21
click at [46, 127] on span "Wallets" at bounding box center [41, 124] width 25 height 11
